Goal: Task Accomplishment & Management: Manage account settings

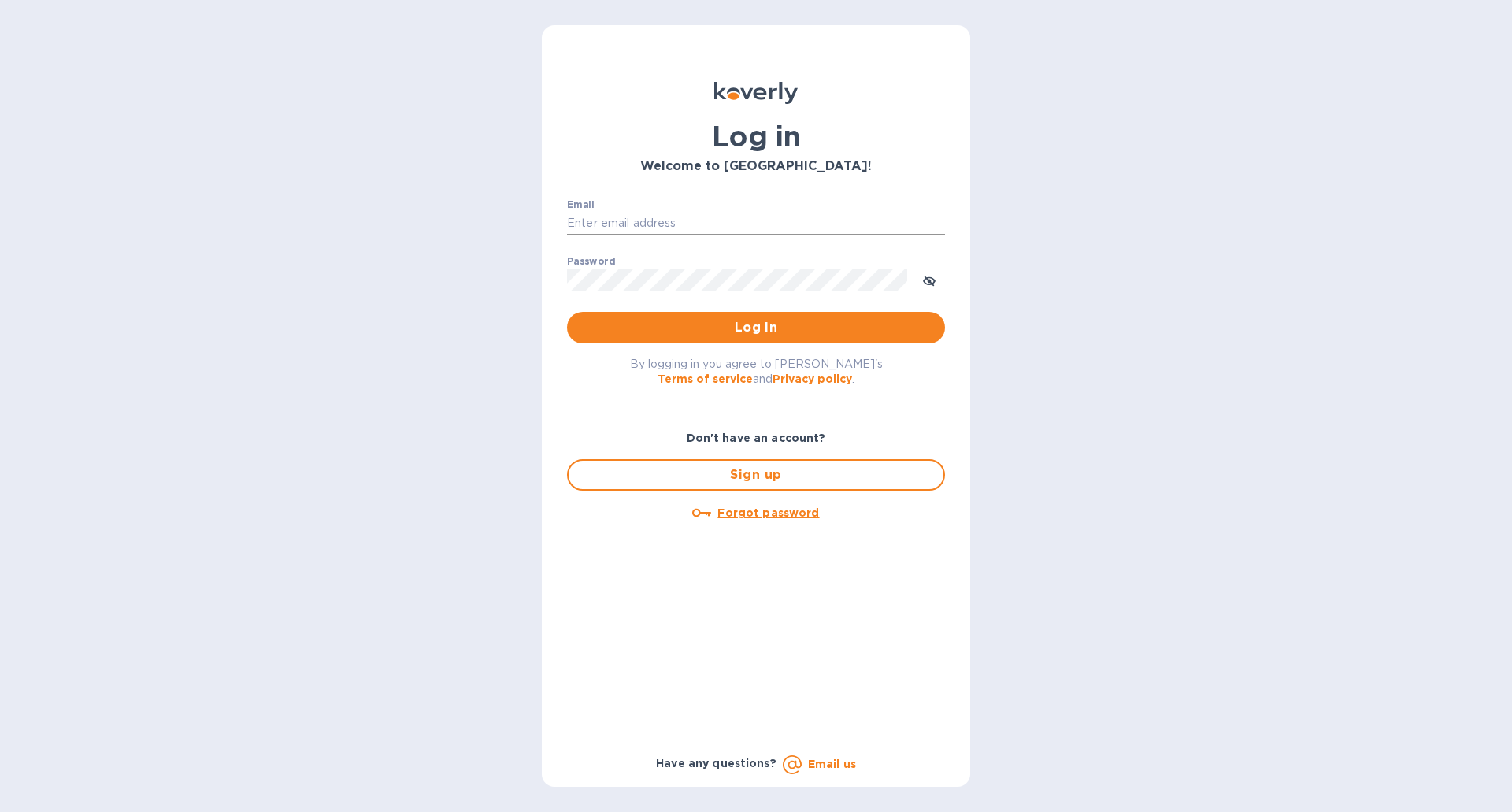
click at [789, 214] on input "Email" at bounding box center [756, 224] width 378 height 23
type input "[EMAIL_ADDRESS][DOMAIN_NAME]"
click at [567, 312] on button "Log in" at bounding box center [756, 327] width 378 height 31
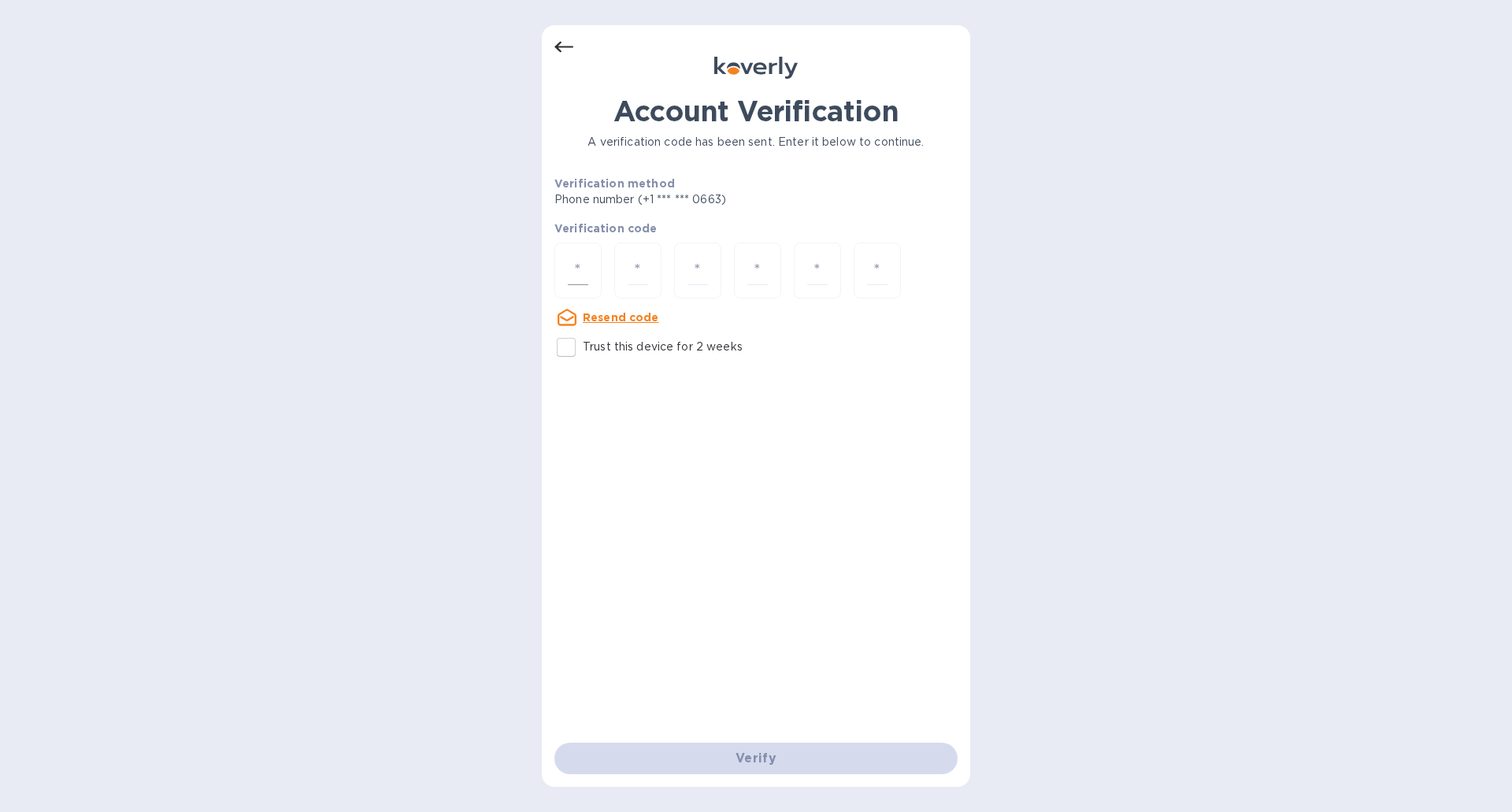
click at [587, 270] on input "number" at bounding box center [578, 270] width 21 height 29
type input "1"
type input "4"
type input "5"
type input "1"
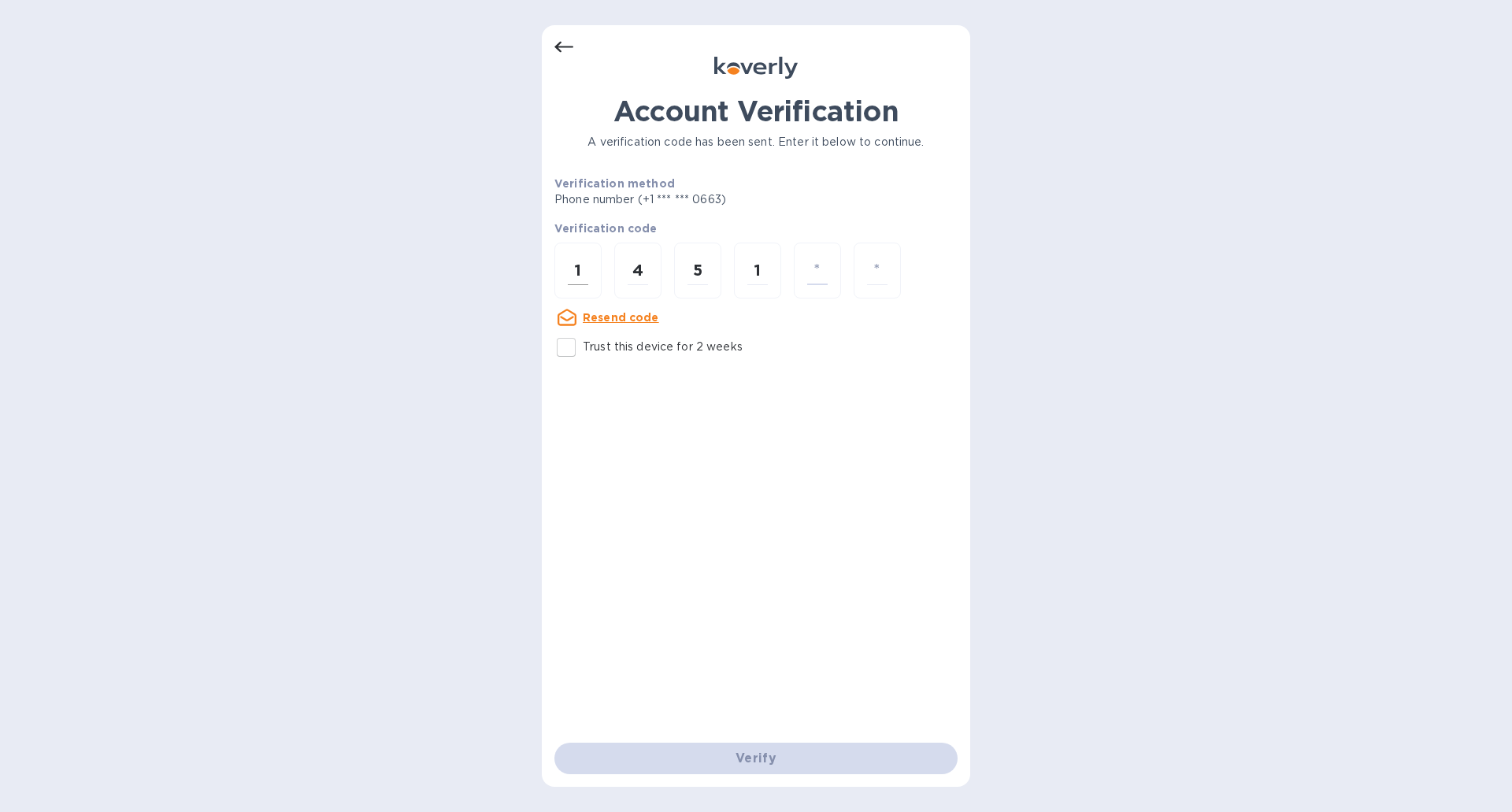
type input "6"
type input "5"
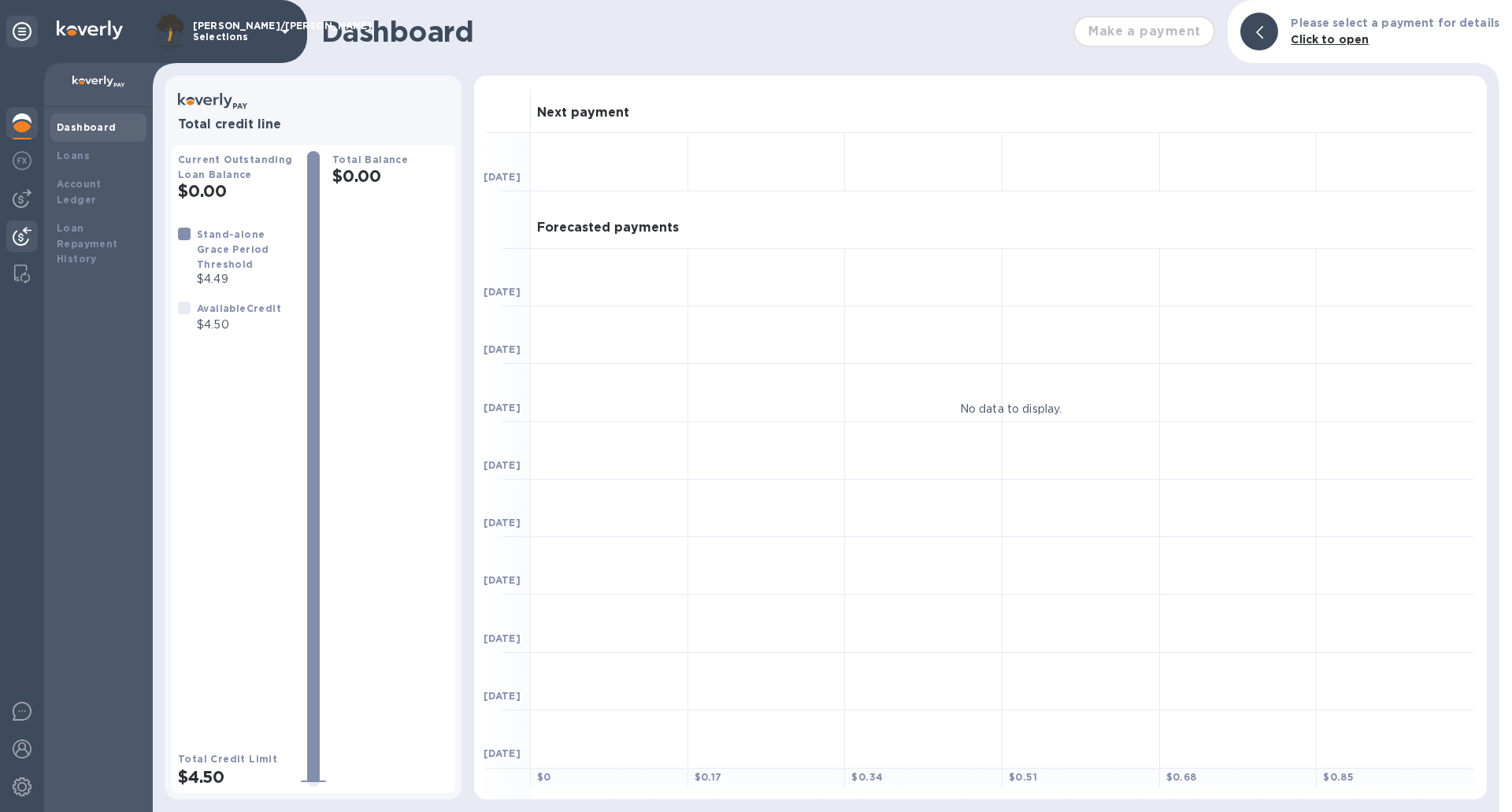
click at [18, 240] on img at bounding box center [22, 236] width 19 height 19
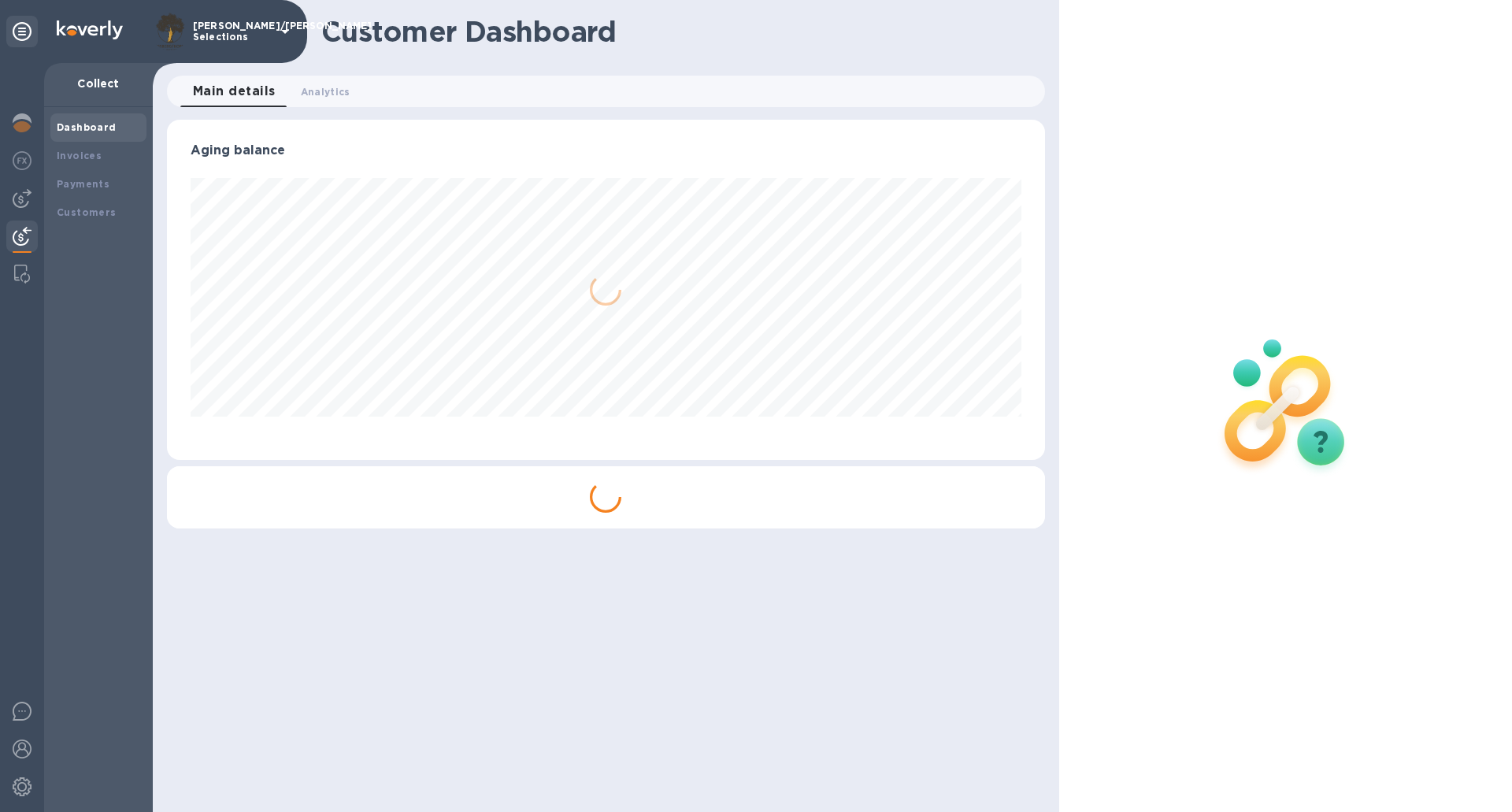
scroll to position [340, 877]
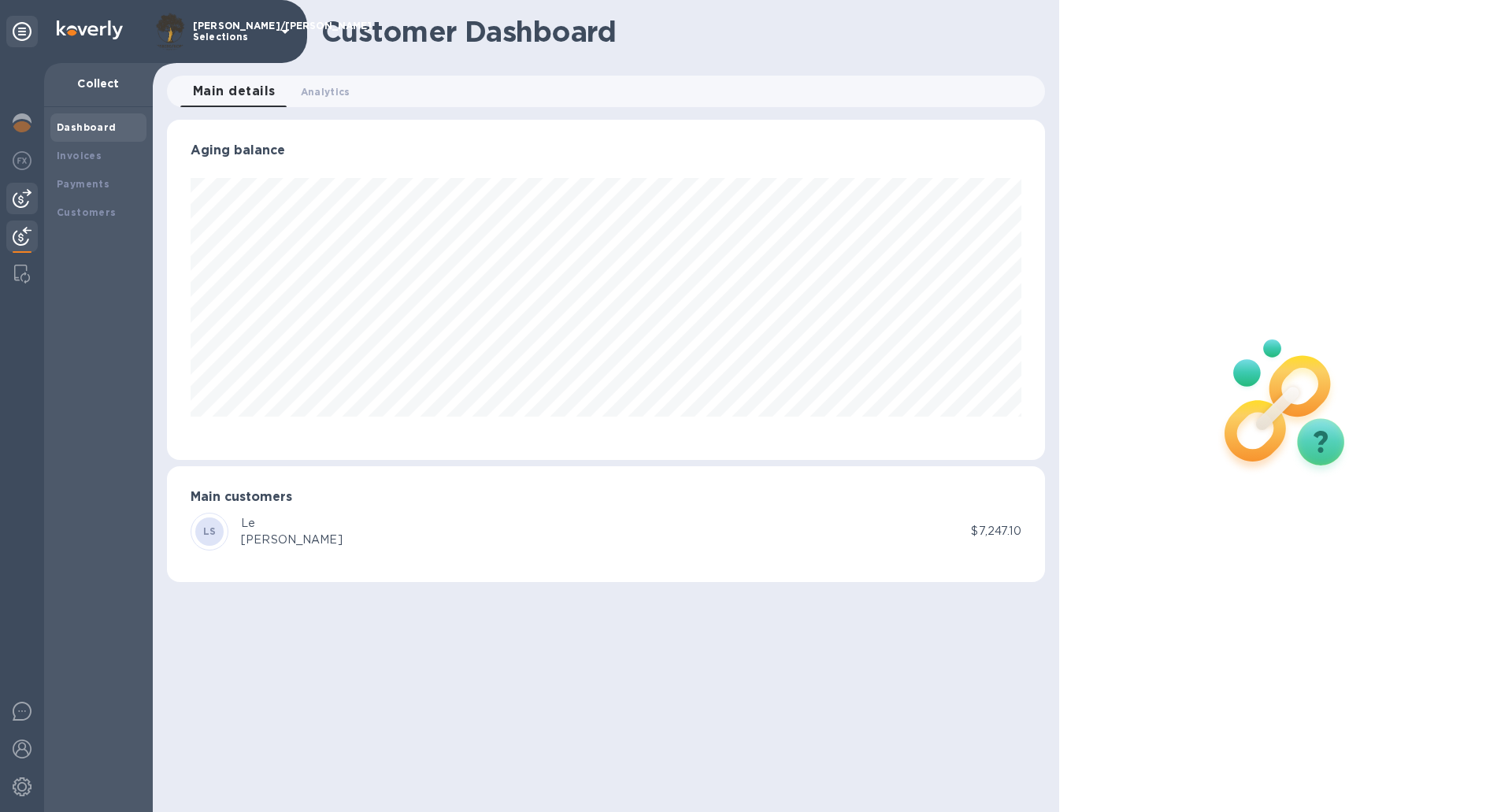
click at [28, 193] on img at bounding box center [22, 199] width 19 height 19
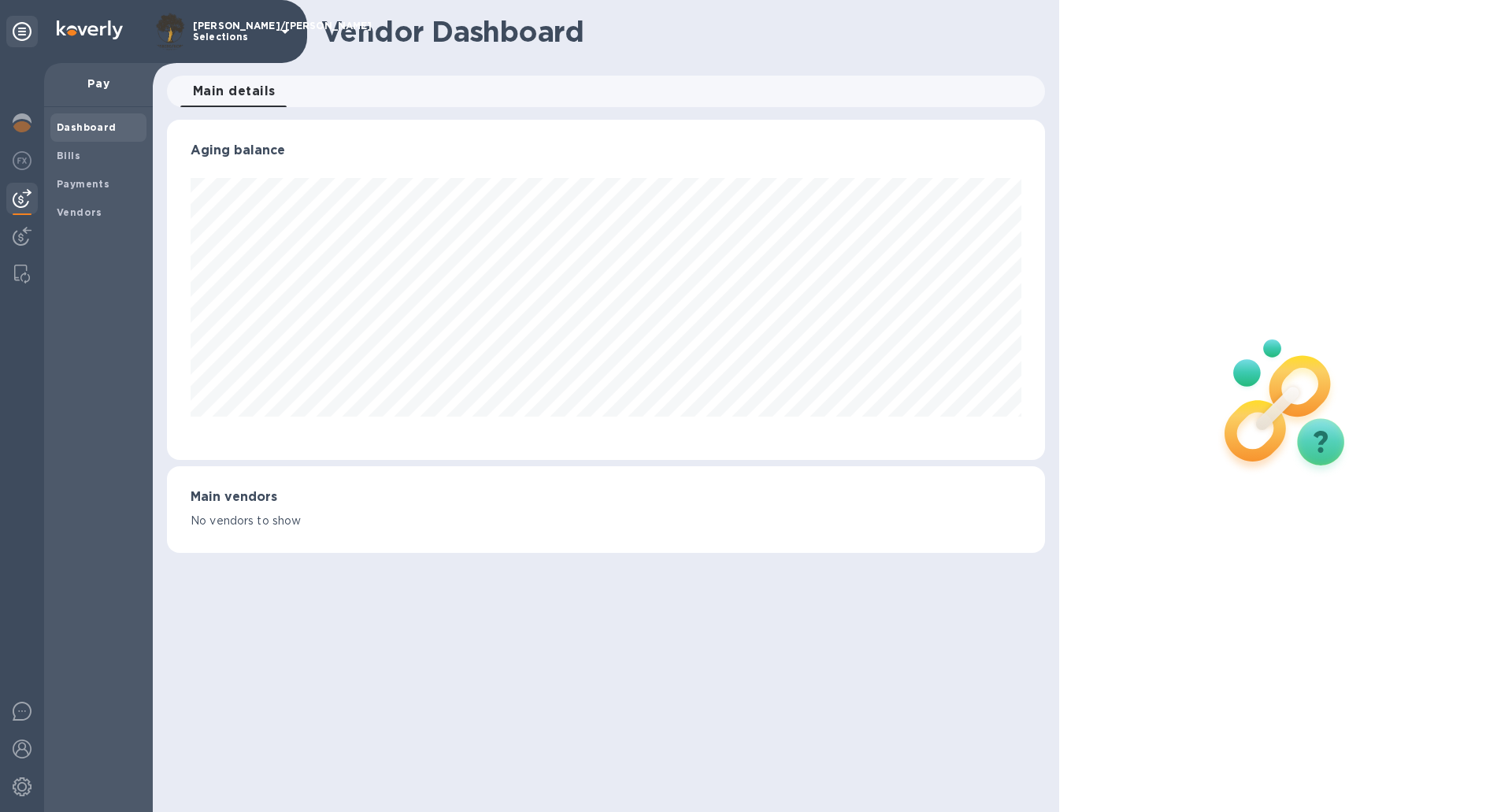
scroll to position [340, 877]
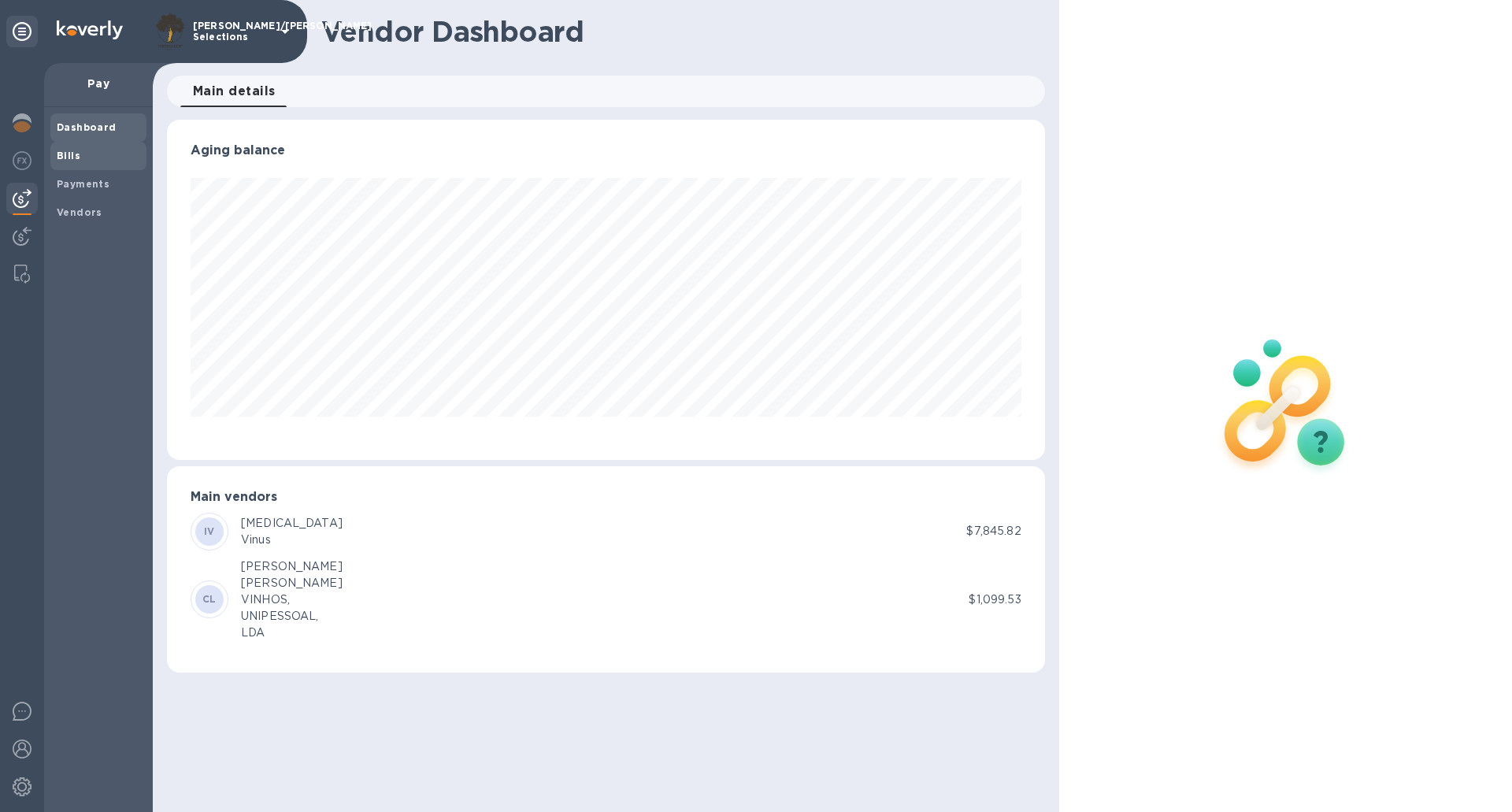
click at [68, 158] on b "Bills" at bounding box center [68, 155] width 23 height 12
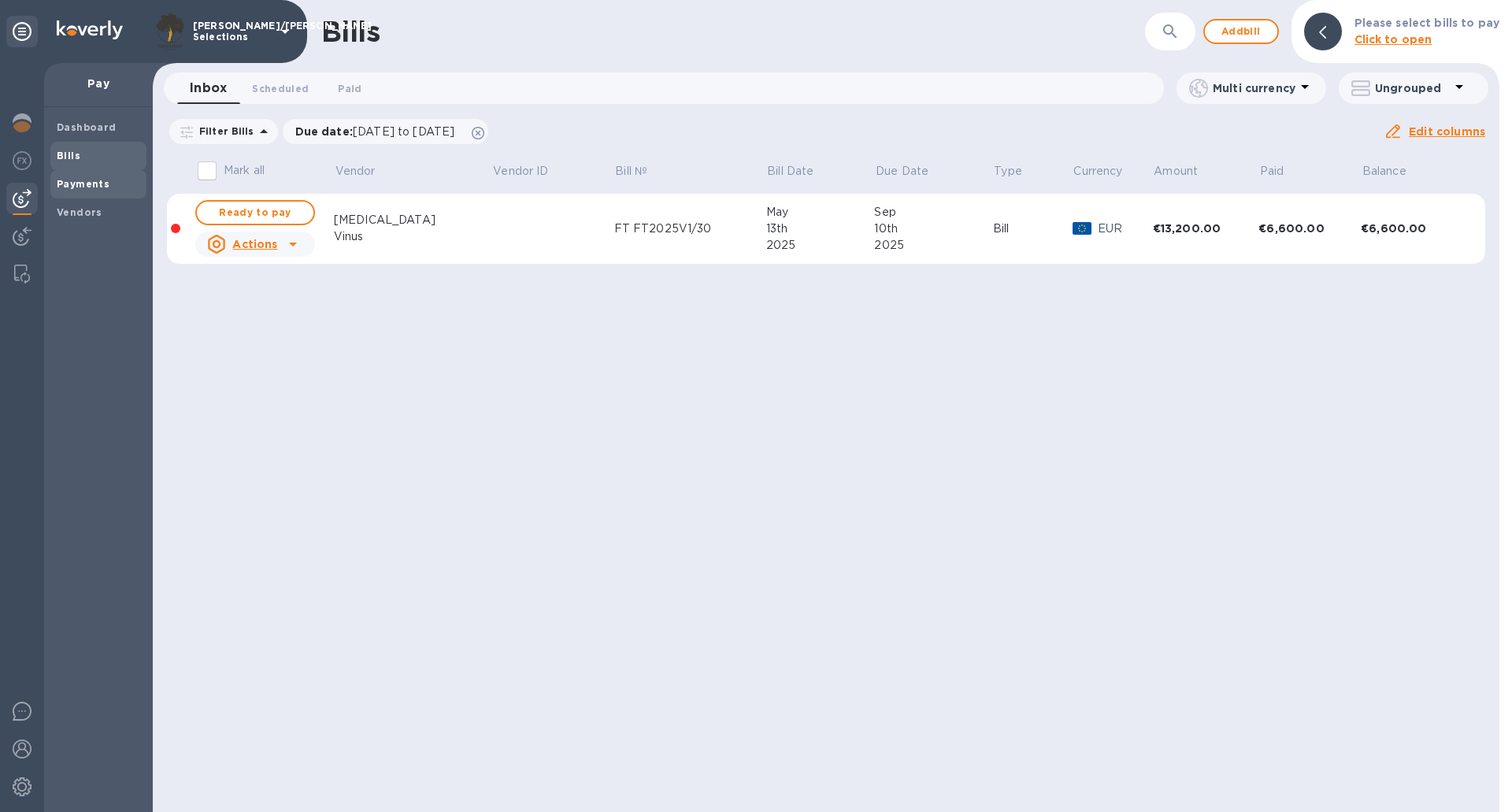
click at [73, 183] on b "Payments" at bounding box center [83, 183] width 53 height 12
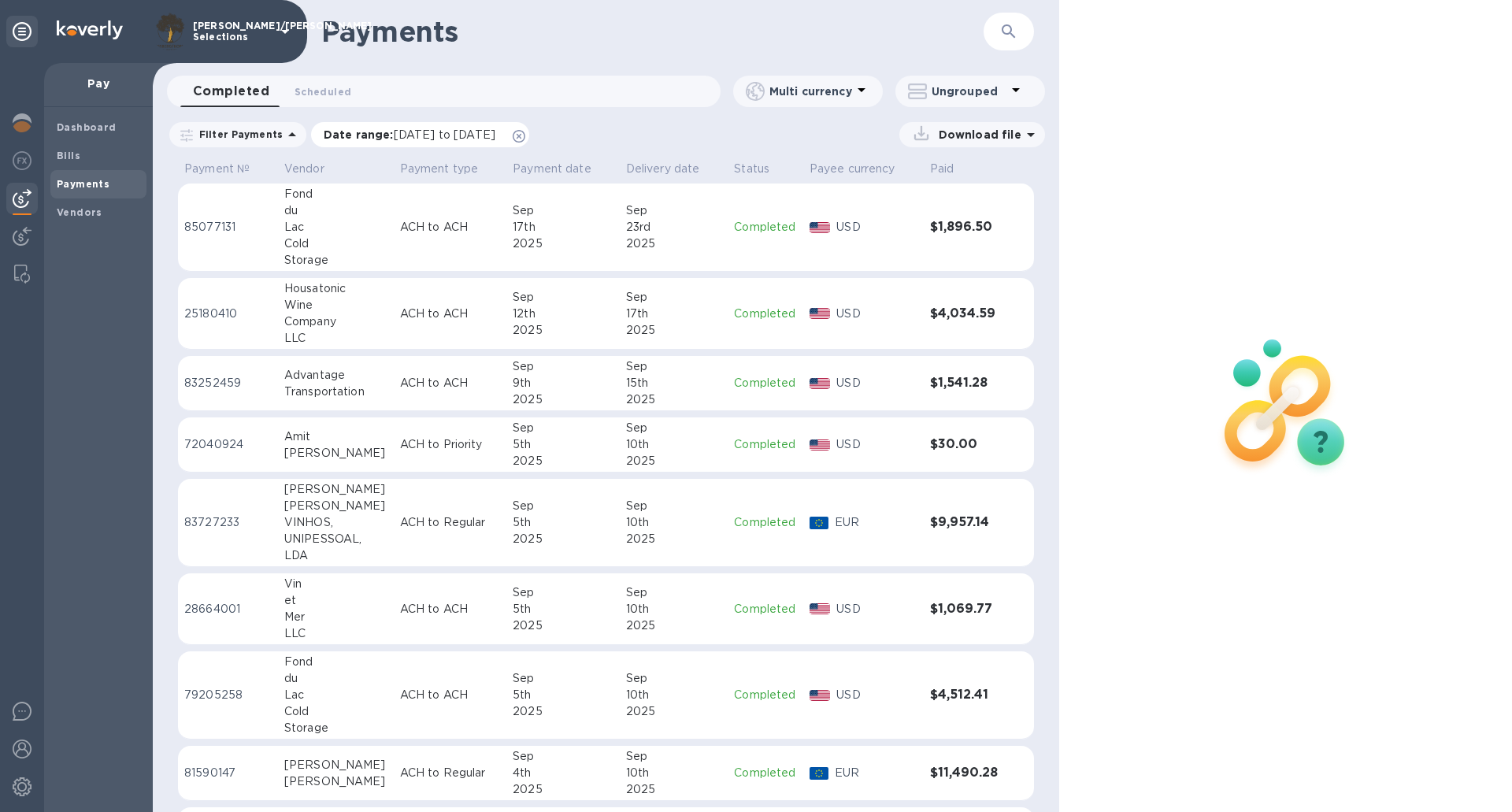
click at [525, 137] on icon at bounding box center [519, 137] width 13 height 13
click at [84, 152] on span "Bills" at bounding box center [98, 156] width 84 height 16
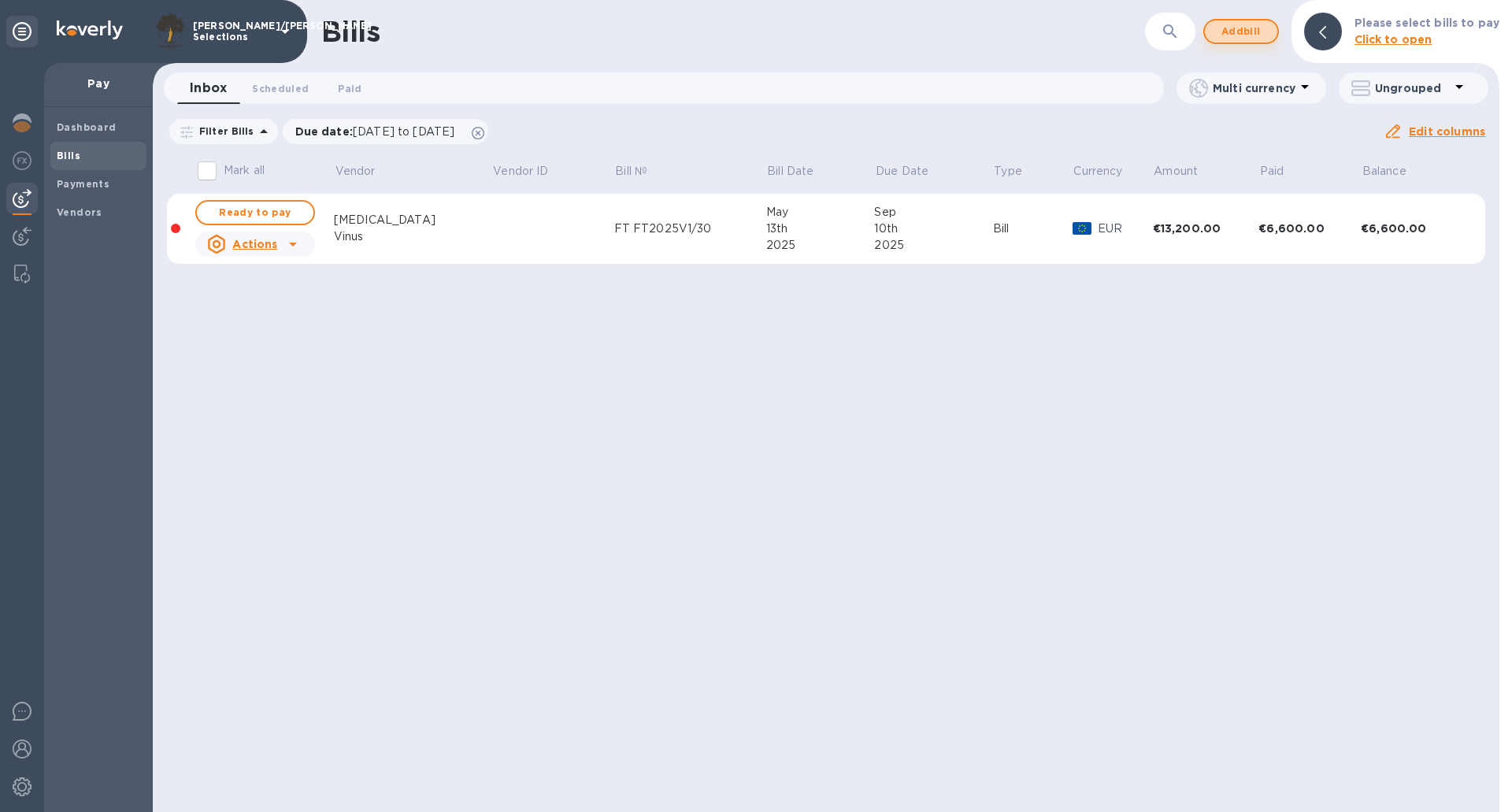
click at [1230, 38] on span "Add bill" at bounding box center [1241, 31] width 48 height 19
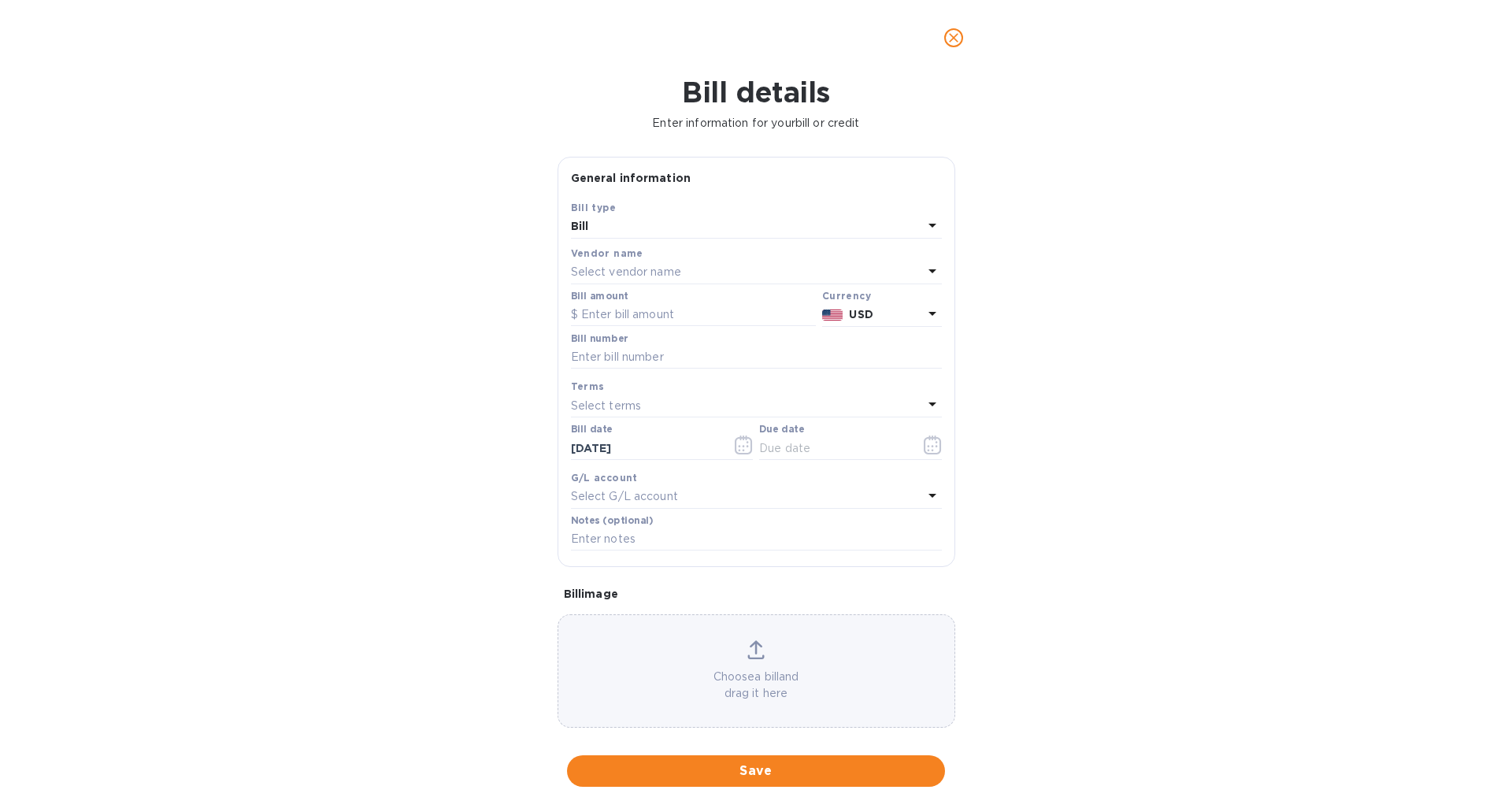
click at [674, 269] on p "Select vendor name" at bounding box center [626, 272] width 110 height 16
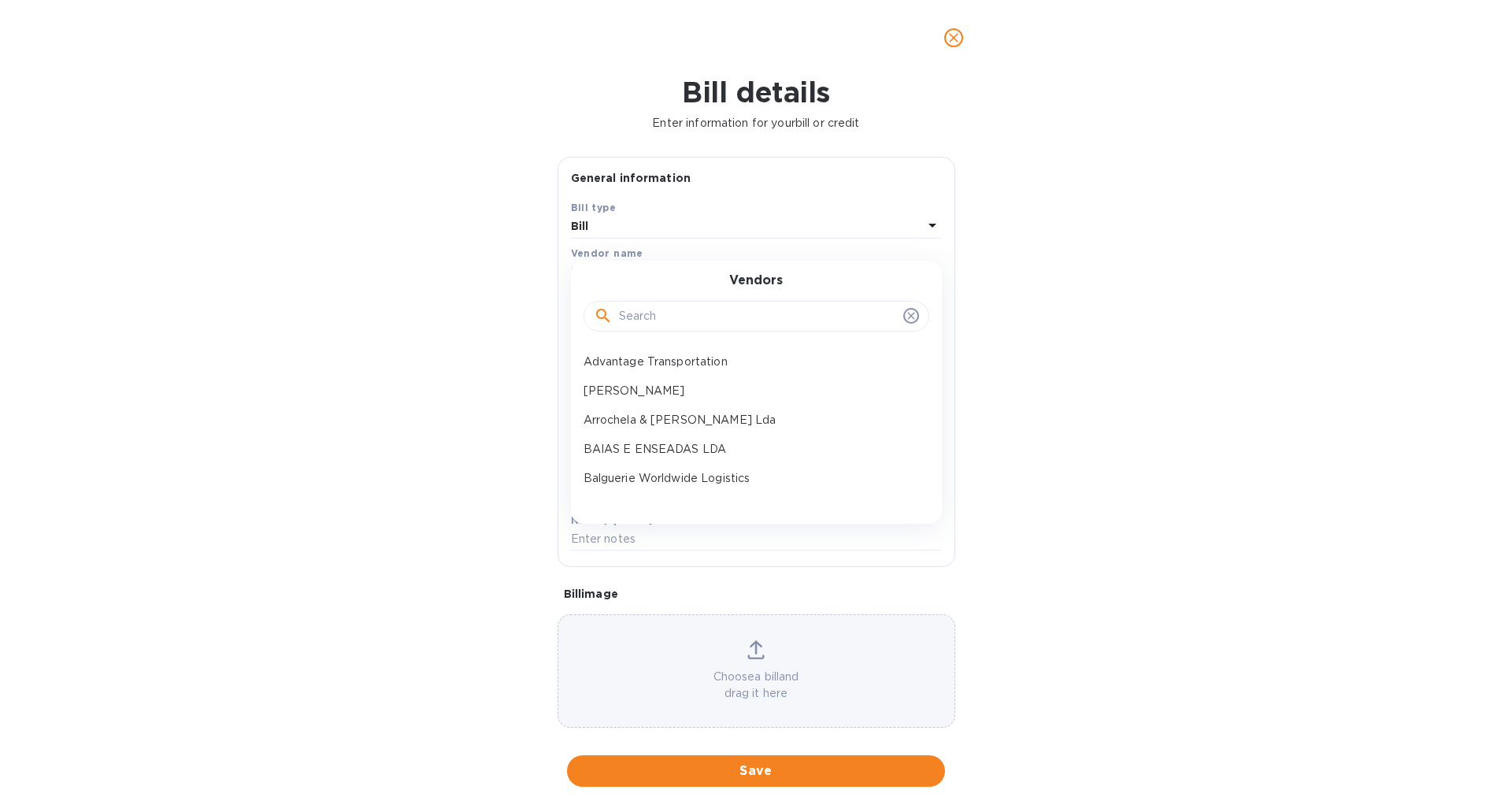
click at [682, 323] on input "text" at bounding box center [759, 317] width 278 height 23
type input "balg"
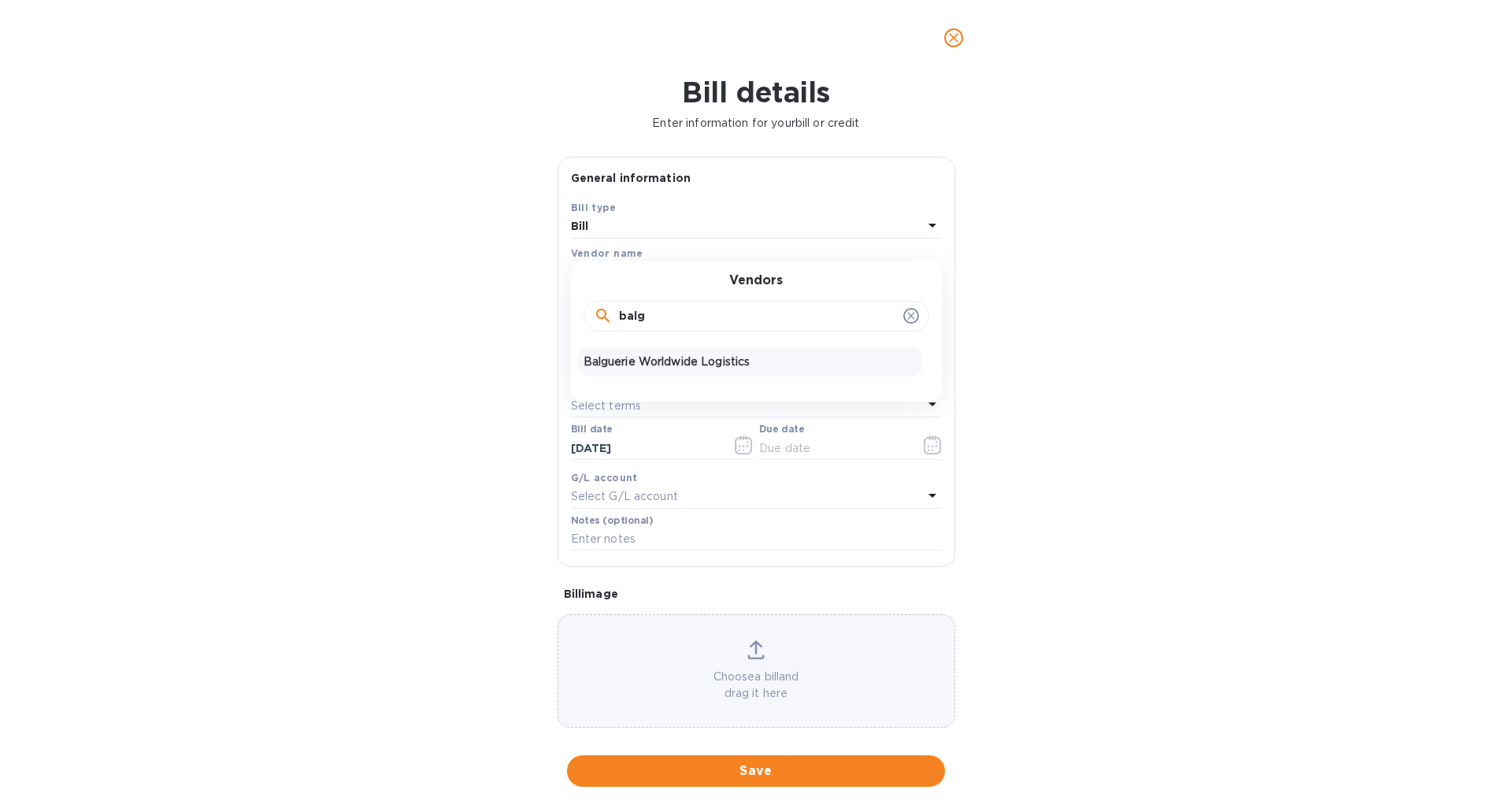
click at [656, 351] on div "Balguerie Worldwide Logistics" at bounding box center [750, 362] width 346 height 29
click at [671, 305] on input "text" at bounding box center [693, 315] width 245 height 23
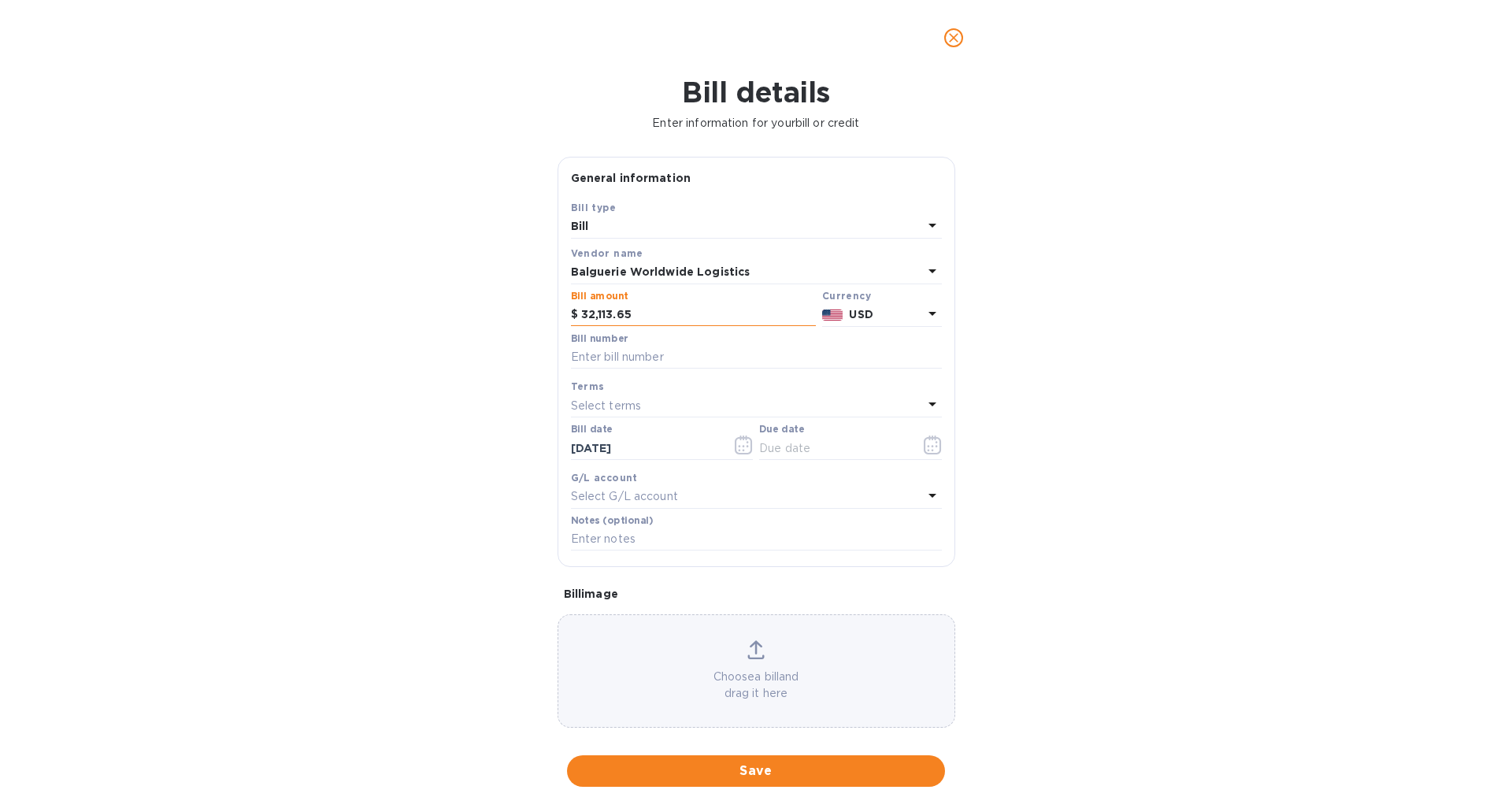
type input "32,113.65"
paste input "152500674"
paste input "152500709"
paste input "152500765"
type input "152500674, 152500709, 152500765"
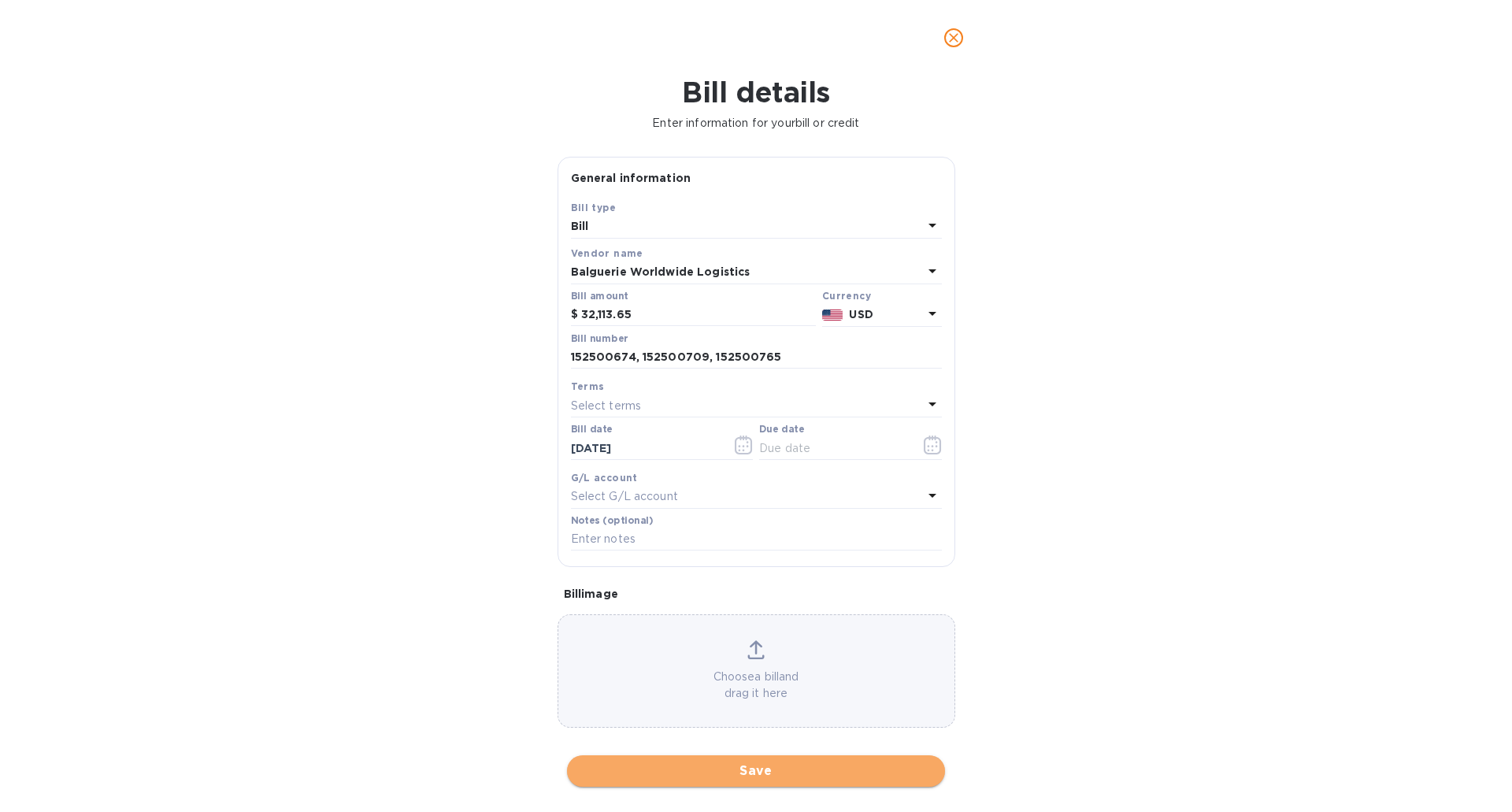
click at [813, 772] on span "Save" at bounding box center [756, 771] width 353 height 19
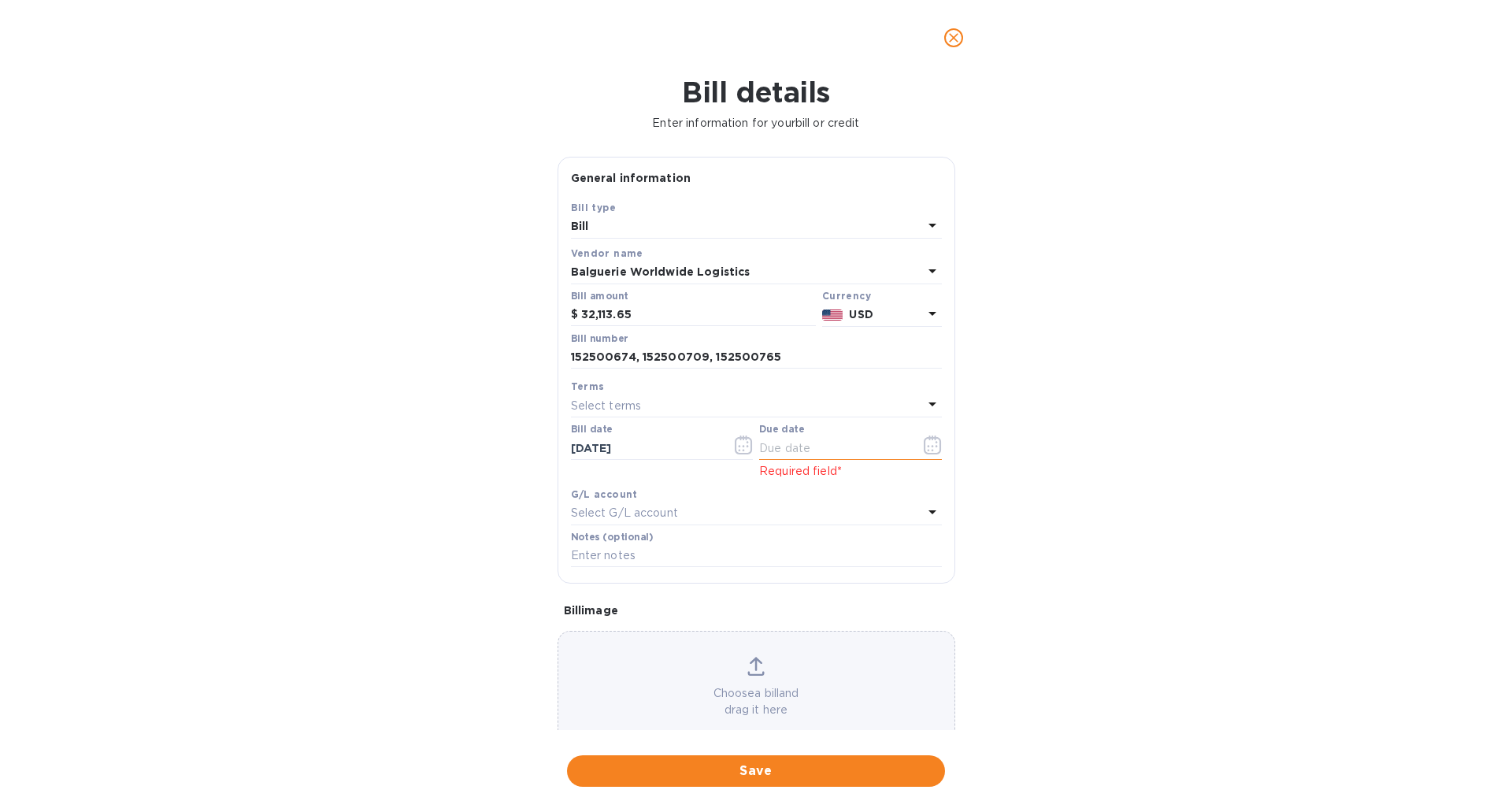
click at [924, 442] on icon "button" at bounding box center [932, 445] width 17 height 19
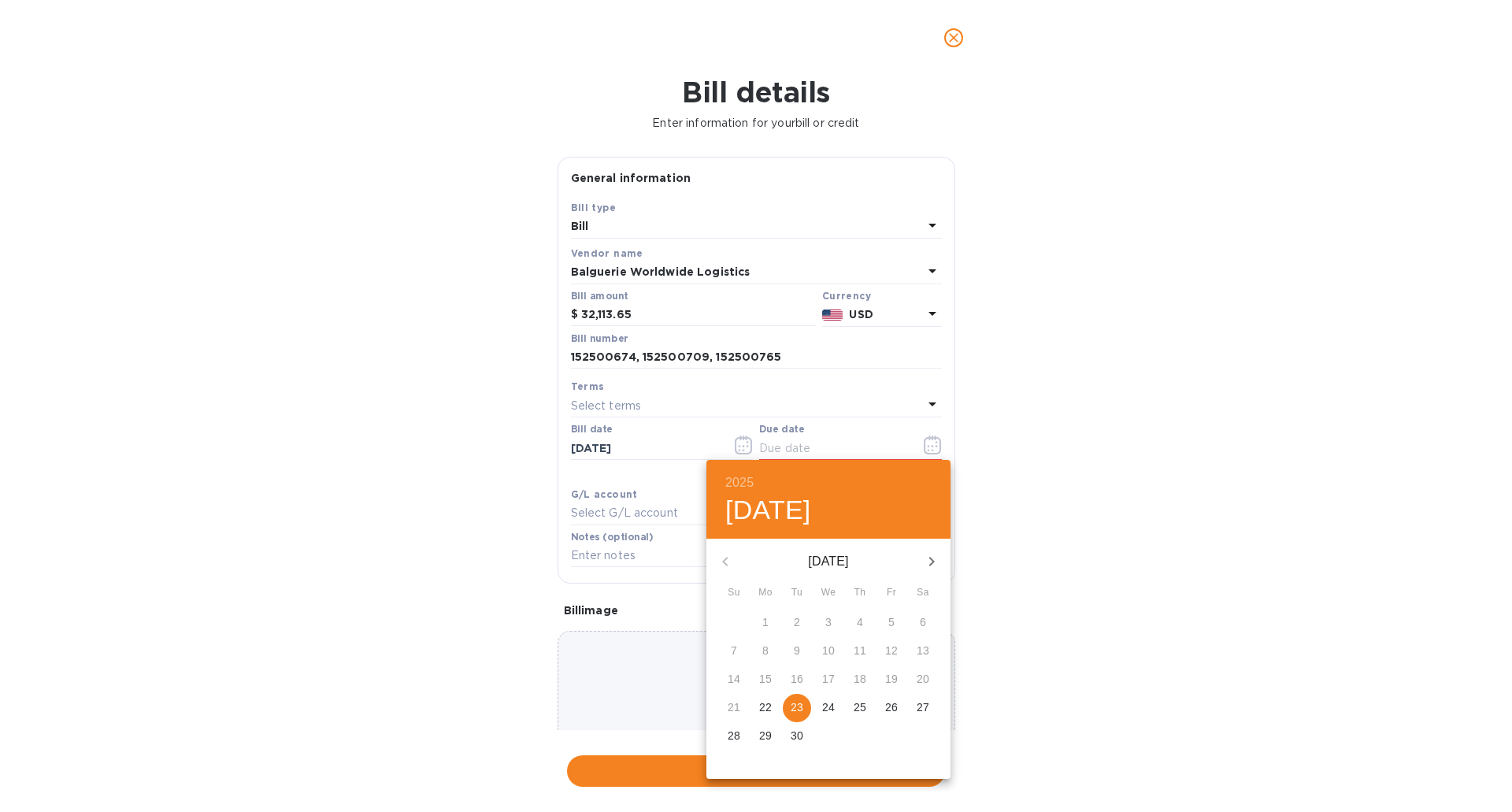
click at [797, 701] on p "23" at bounding box center [797, 708] width 13 height 16
type input "09/23/2025"
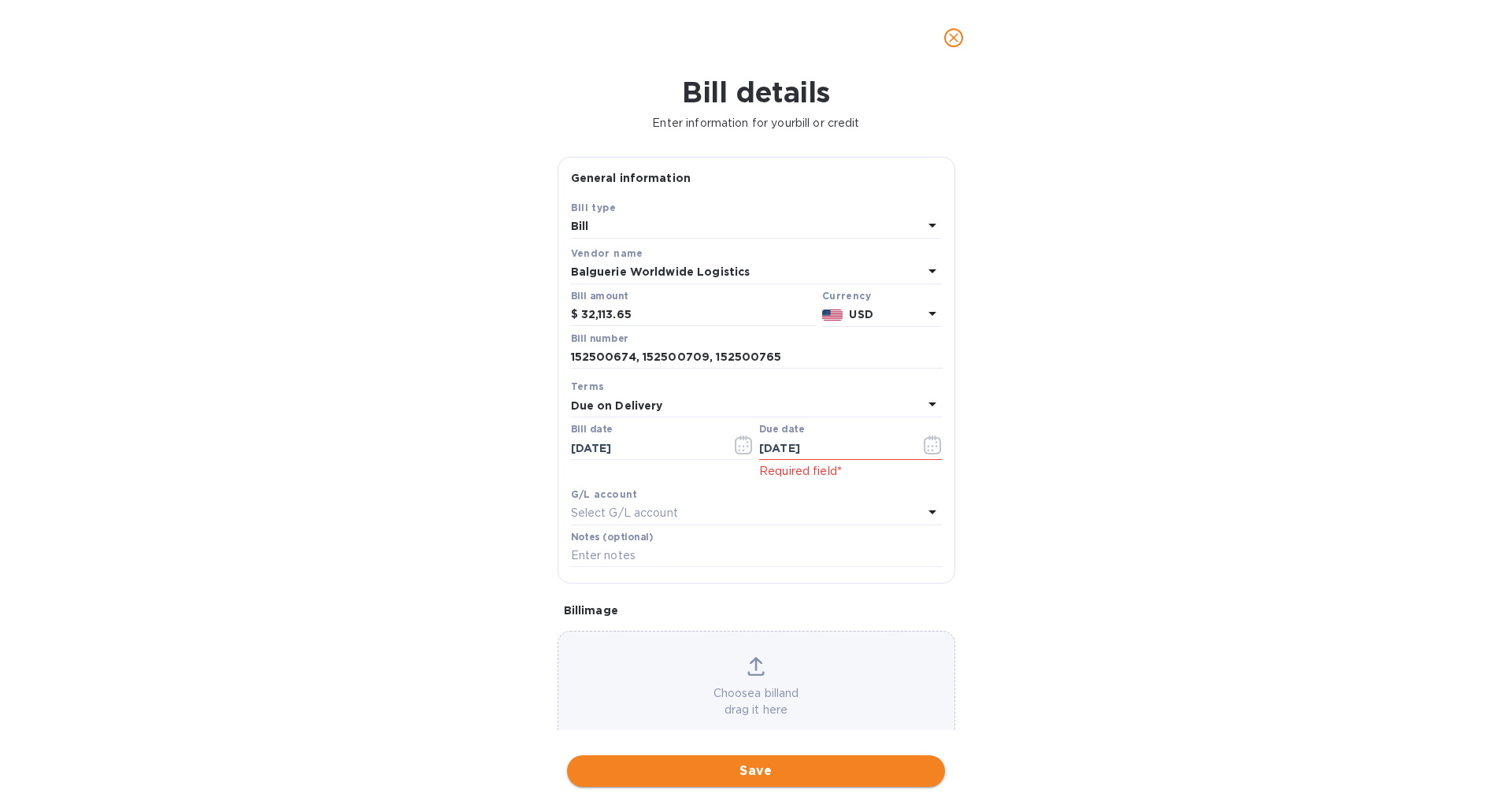
click at [778, 775] on span "Save" at bounding box center [756, 771] width 353 height 19
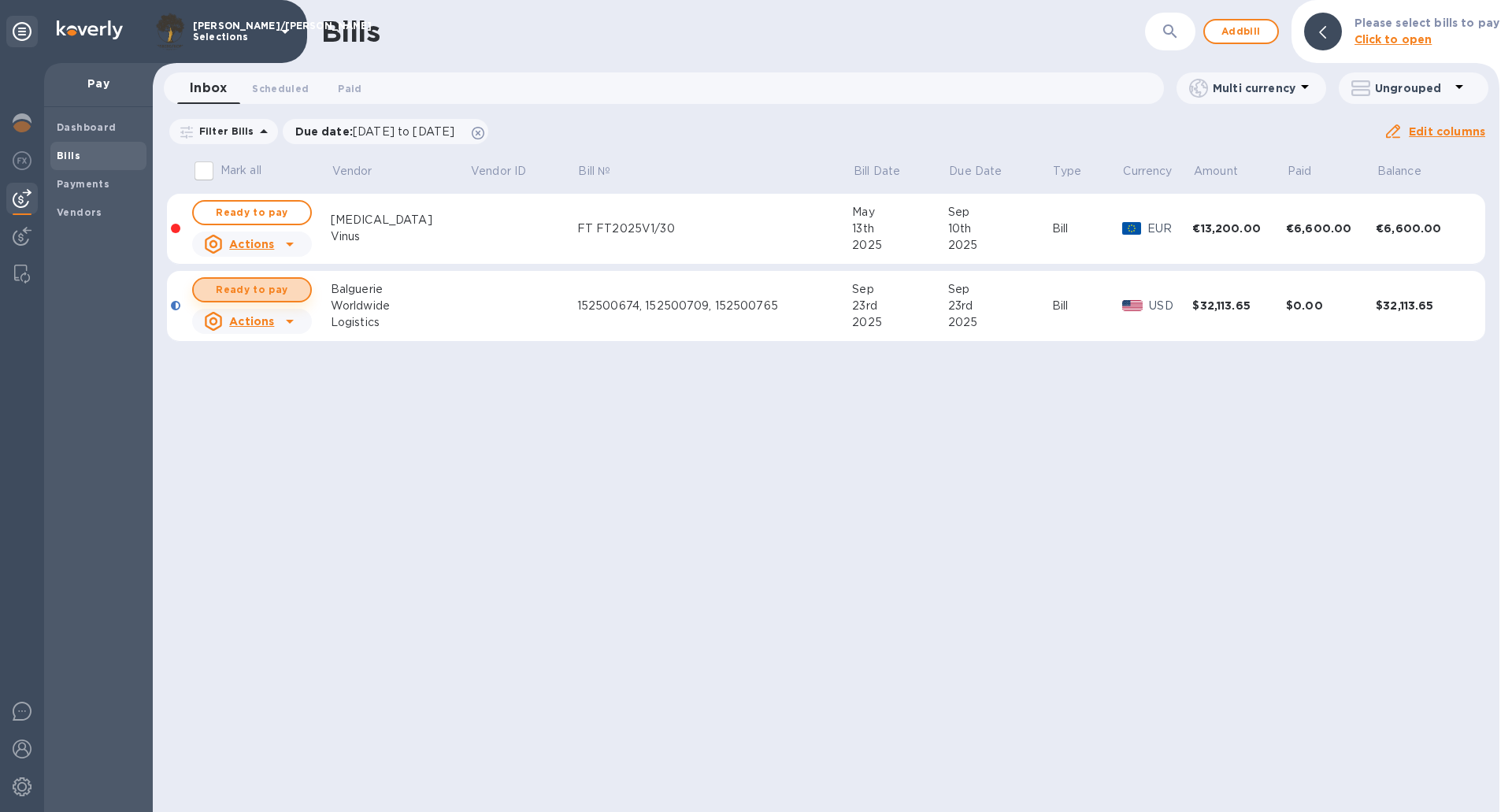
click at [287, 292] on span "Ready to pay" at bounding box center [252, 289] width 92 height 19
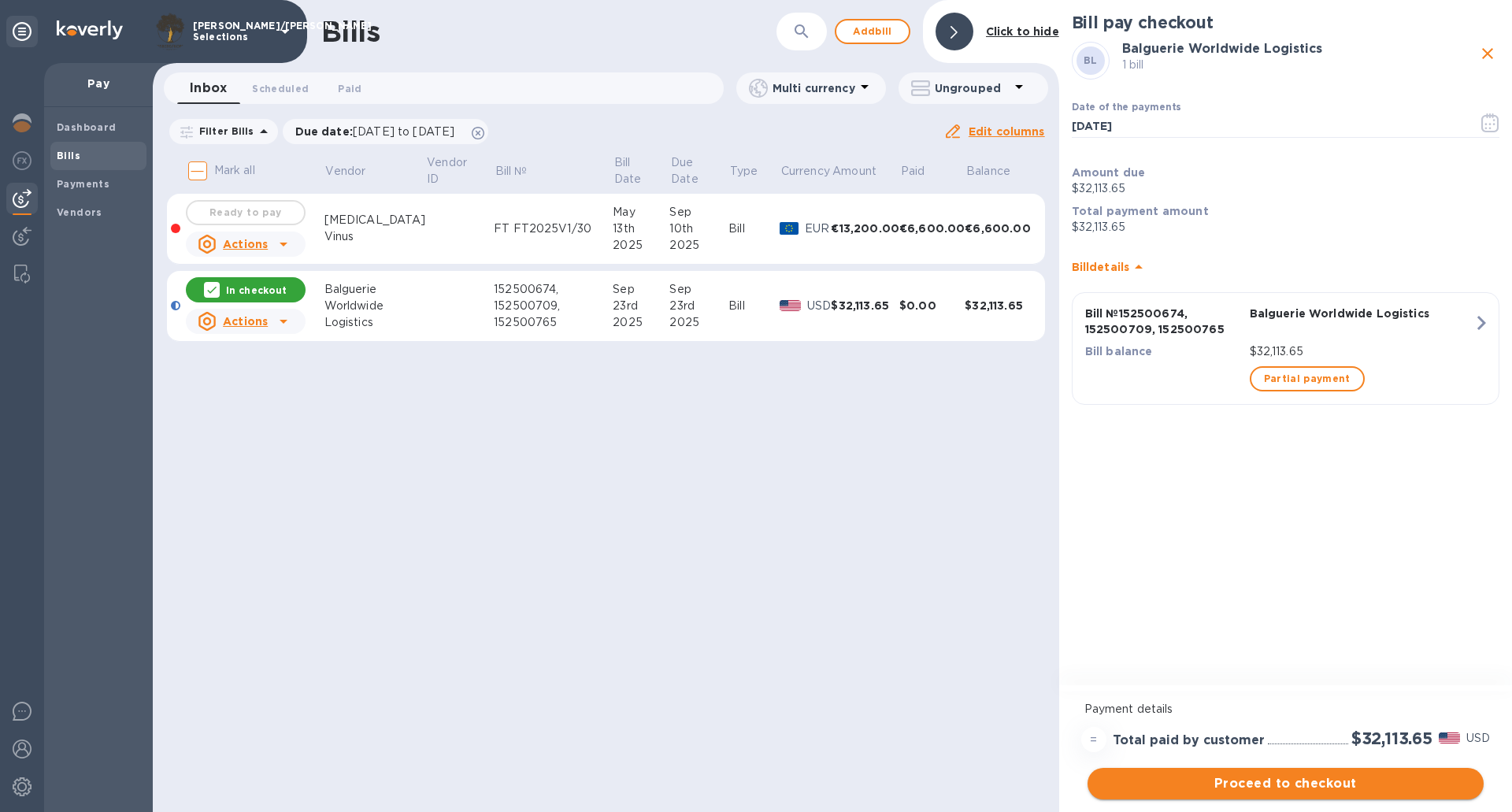
click at [1229, 785] on span "Proceed to checkout" at bounding box center [1286, 783] width 371 height 19
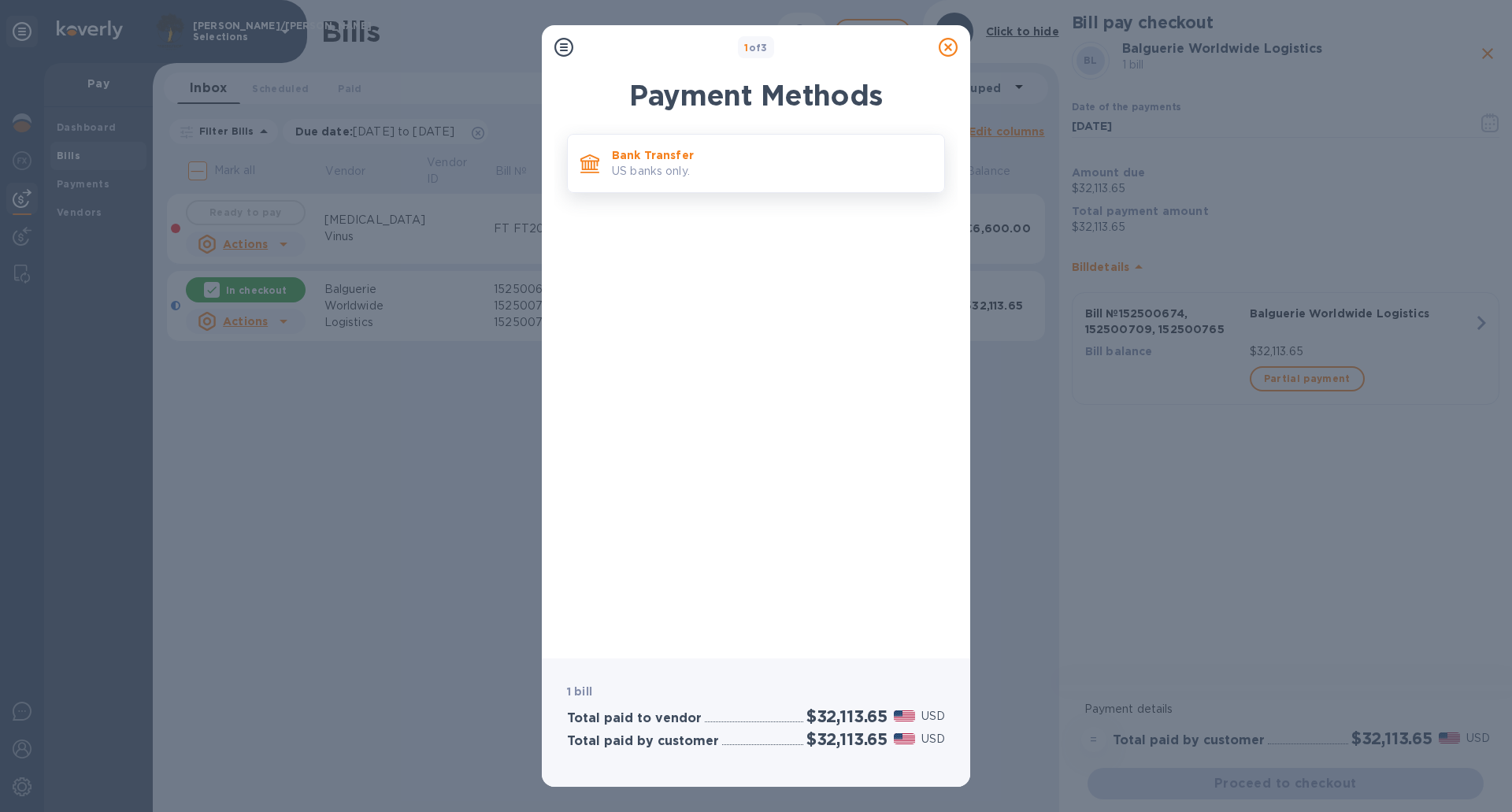
click at [693, 183] on div "Bank Transfer US banks only." at bounding box center [772, 163] width 332 height 45
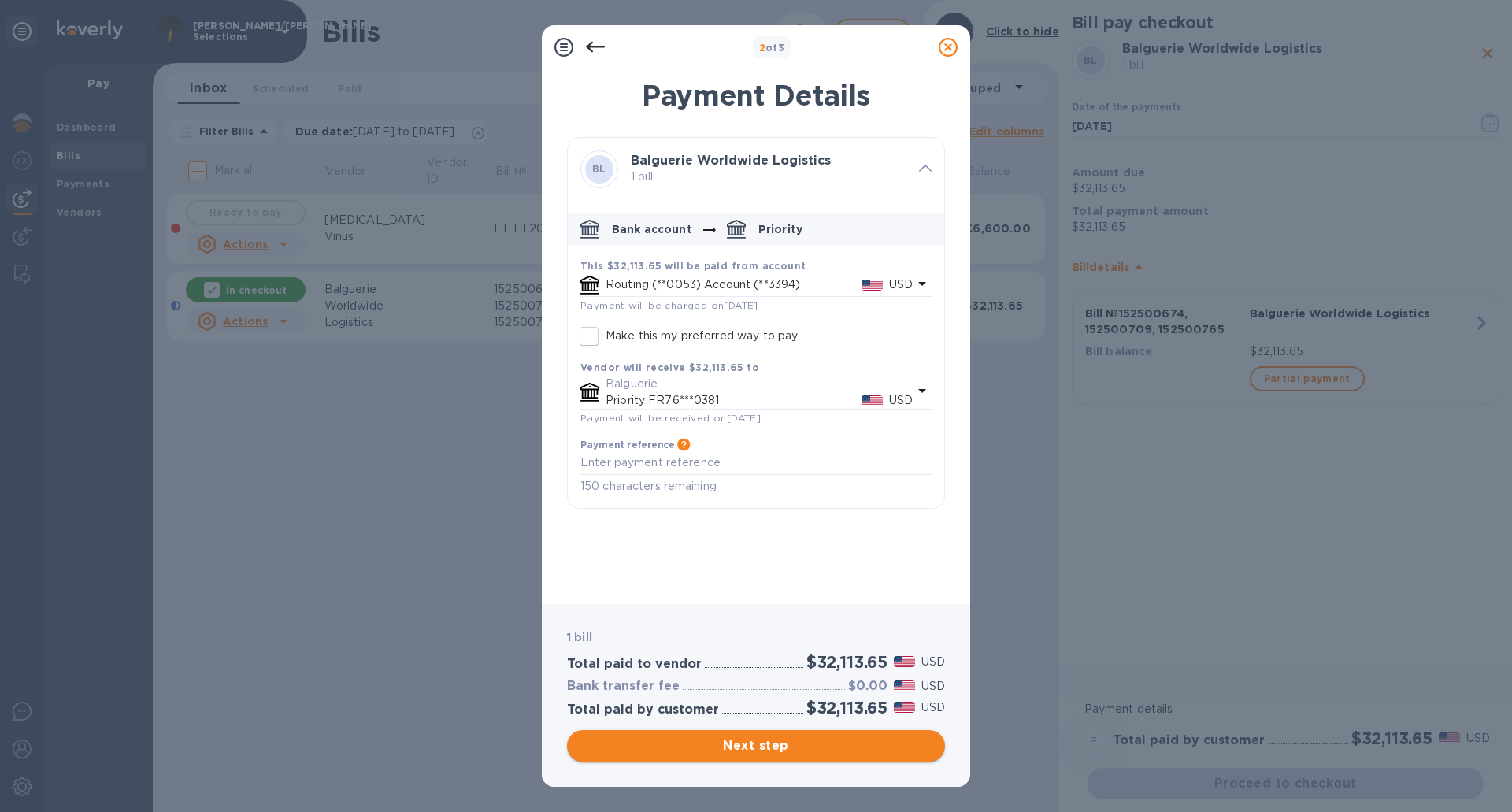
click at [772, 755] on button "Next step" at bounding box center [756, 746] width 378 height 31
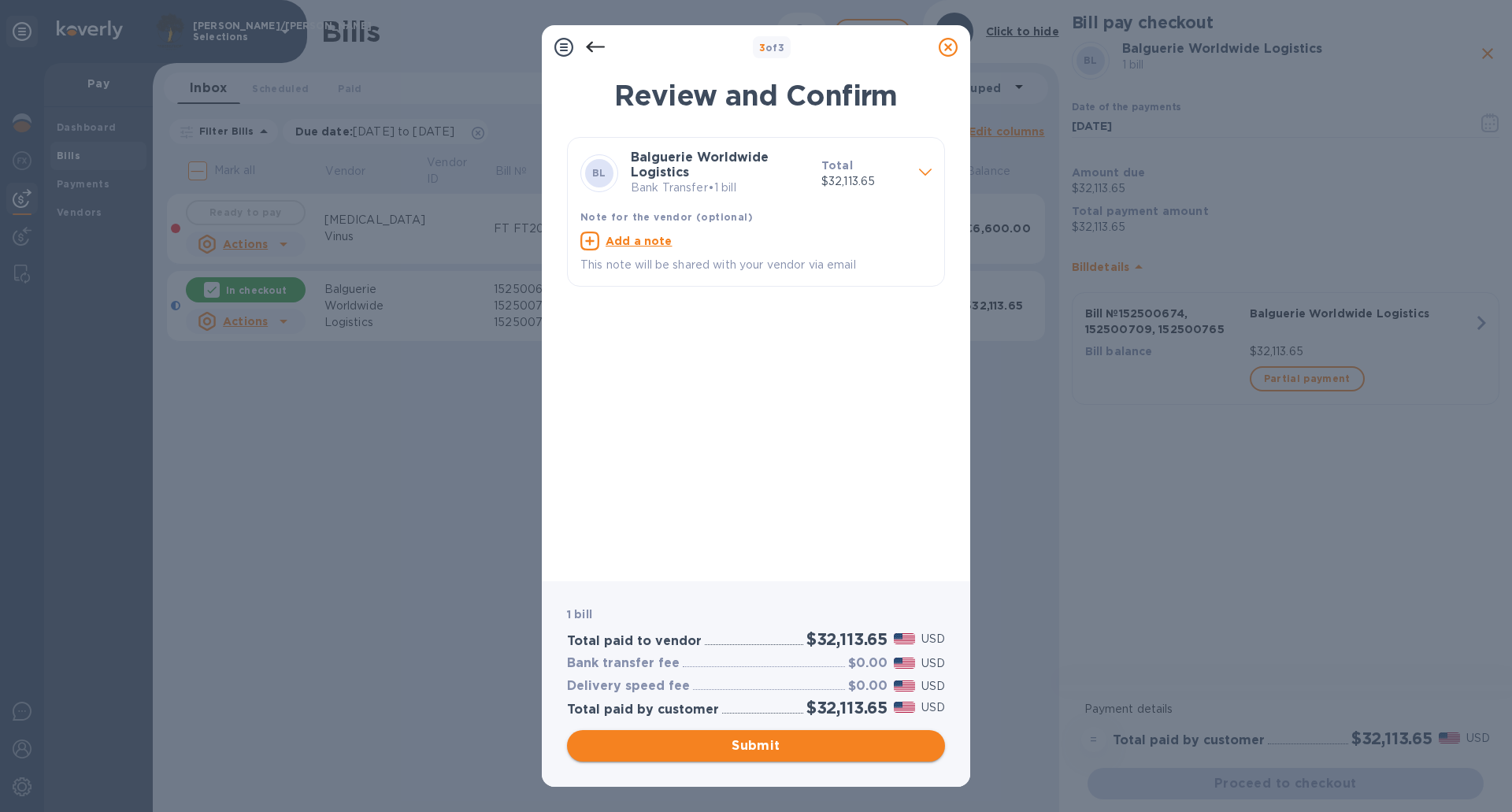
click at [772, 755] on button "Submit" at bounding box center [756, 746] width 378 height 31
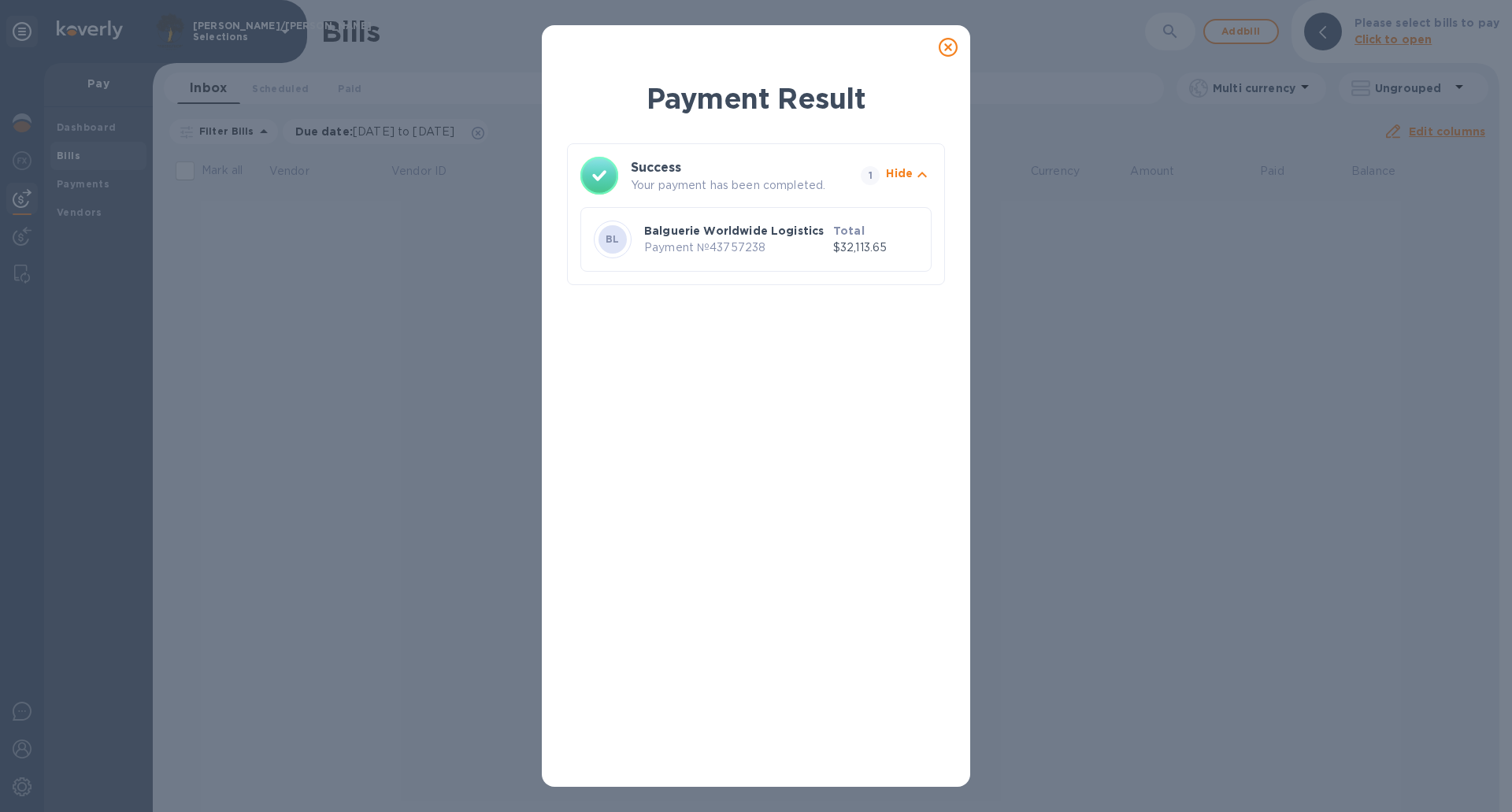
click at [952, 42] on icon at bounding box center [948, 47] width 19 height 19
